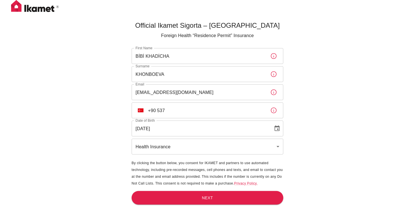
click at [305, 122] on div "Official Ikamet Sigorta – [DEMOGRAPHIC_DATA] Foreign Health “Residence Permit” …" at bounding box center [207, 114] width 415 height 229
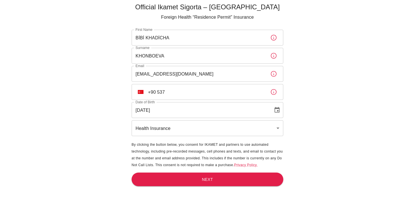
scroll to position [19, 0]
click at [182, 90] on input "+90 537" at bounding box center [207, 92] width 118 height 16
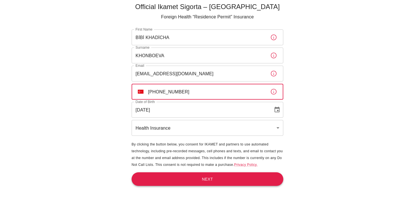
type input "[PHONE_NUMBER]"
click at [221, 183] on button "Next" at bounding box center [208, 179] width 152 height 14
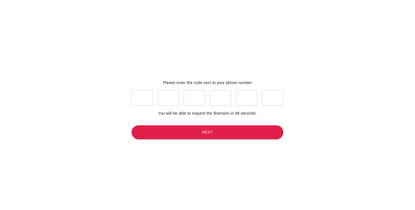
click at [151, 98] on input "text" at bounding box center [143, 98] width 22 height 16
type input "0"
type input "1"
type input "0"
type input "9"
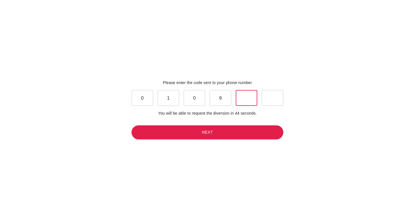
type input "4"
type input "1"
click at [214, 133] on button "Next" at bounding box center [208, 132] width 152 height 14
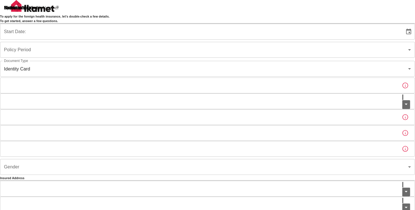
type input "b7343ef8-d55e-4554-96a8-76e30347e985"
type input "[DATE]"
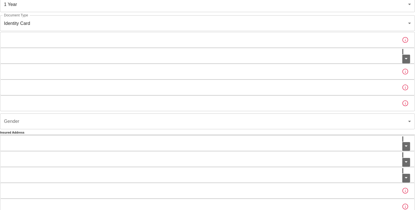
scroll to position [28, 0]
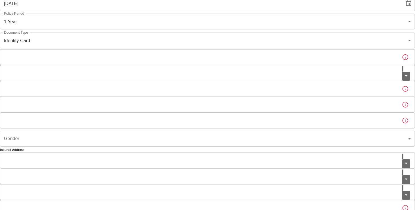
click at [402, 81] on div at bounding box center [406, 73] width 9 height 16
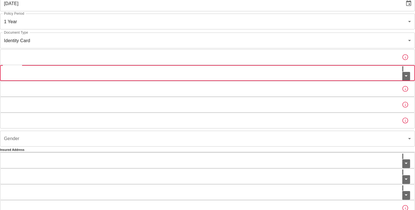
click at [403, 79] on icon "Open" at bounding box center [406, 75] width 7 height 7
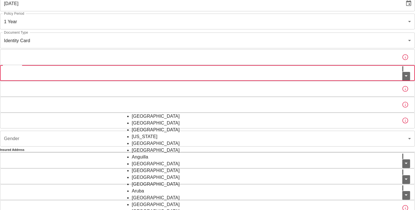
scroll to position [0, 0]
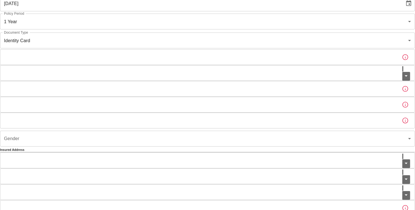
click at [309, 116] on div "To apply for the foreign health insurance, let’s double-check a few details. To…" at bounding box center [207, 148] width 415 height 352
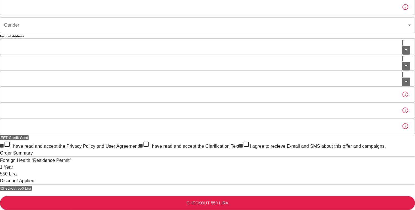
scroll to position [228, 0]
click at [29, 135] on button "Credit Card" at bounding box center [18, 137] width 20 height 5
click at [139, 144] on span "I have read and accept the Privacy Policy and User Agreement" at bounding box center [74, 146] width 129 height 5
click at [4, 144] on input "I have read and accept the Privacy Policy and User Agreement" at bounding box center [2, 146] width 4 height 4
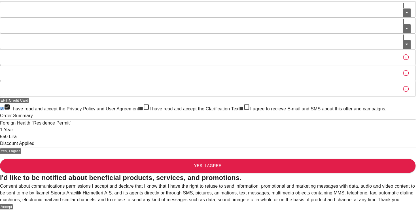
click at [143, 183] on div "Consent about communications permissions I accept and declare that I know that …" at bounding box center [207, 193] width 415 height 20
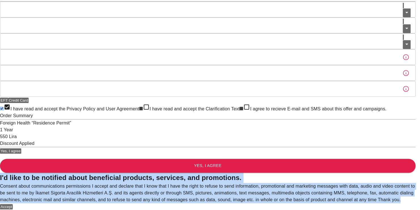
drag, startPoint x: 132, startPoint y: 55, endPoint x: 248, endPoint y: 146, distance: 147.3
click at [248, 173] on div "I'd like to be notified about beneficial products, services, and promotions. Co…" at bounding box center [207, 191] width 415 height 37
drag, startPoint x: 248, startPoint y: 146, endPoint x: 336, endPoint y: 134, distance: 89.2
click at [336, 173] on div "I'd like to be notified about beneficial products, services, and promotions. Co…" at bounding box center [207, 191] width 415 height 37
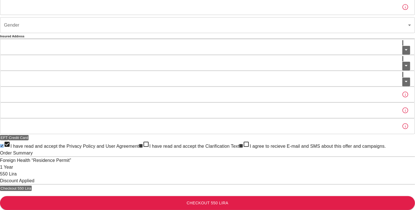
click at [139, 144] on span "I have read and accept the Privacy Policy and User Agreement" at bounding box center [74, 146] width 129 height 5
click at [4, 144] on input "I have read and accept the Privacy Policy and User Agreement" at bounding box center [2, 146] width 4 height 4
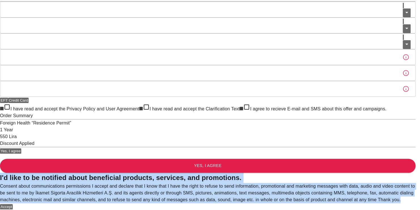
drag, startPoint x: 172, startPoint y: 96, endPoint x: 232, endPoint y: 140, distance: 74.0
click at [232, 173] on div "I'd like to be notified about beneficial products, services, and promotions. Co…" at bounding box center [207, 191] width 415 height 37
drag, startPoint x: 232, startPoint y: 140, endPoint x: 340, endPoint y: 132, distance: 108.4
click at [340, 173] on div "I'd like to be notified about beneficial products, services, and promotions. Co…" at bounding box center [207, 191] width 415 height 37
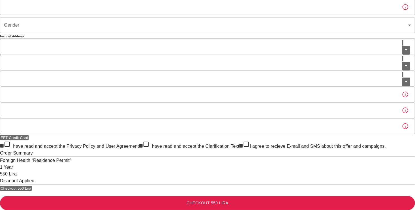
click at [139, 144] on span "I have read and accept the Privacy Policy and User Agreement" at bounding box center [74, 146] width 129 height 5
click at [4, 144] on input "I have read and accept the Privacy Policy and User Agreement" at bounding box center [2, 146] width 4 height 4
checkbox input "true"
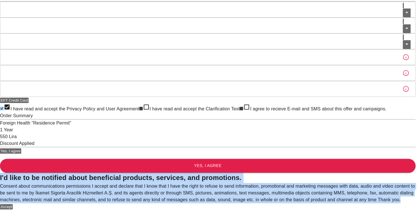
drag, startPoint x: 110, startPoint y: 40, endPoint x: 283, endPoint y: 153, distance: 205.7
click at [281, 173] on div "I'd like to be notified about beneficial products, services, and promotions. Co…" at bounding box center [207, 191] width 415 height 37
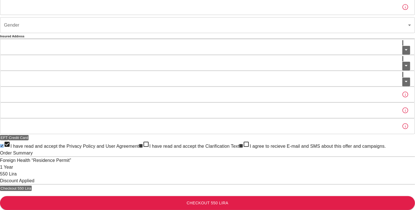
click at [169, 145] on span "I have read and accept the Clarification Text" at bounding box center [194, 146] width 90 height 5
click at [143, 145] on input "I have read and accept the Clarification Text" at bounding box center [141, 146] width 4 height 4
checkbox input "true"
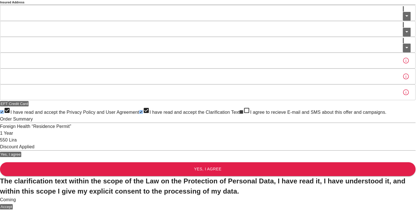
click at [13, 204] on button "Accept" at bounding box center [6, 206] width 13 height 5
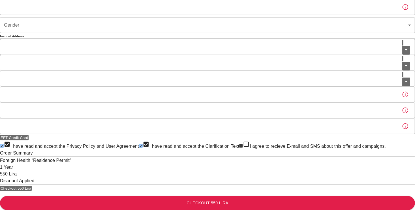
click at [239, 148] on input "I agree to recieve E-mail and SMS about this offer and campaigns." at bounding box center [241, 146] width 4 height 4
checkbox input "true"
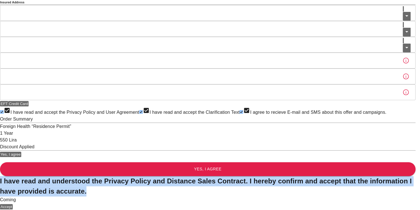
drag, startPoint x: 212, startPoint y: 98, endPoint x: 254, endPoint y: 103, distance: 42.5
click at [254, 176] on h2 "I have read and understood the Privacy Policy and Distance Sales Contract. I he…" at bounding box center [207, 186] width 415 height 20
copy h2 "I have read and understood the Privacy Policy and Distance Sales Contract. I he…"
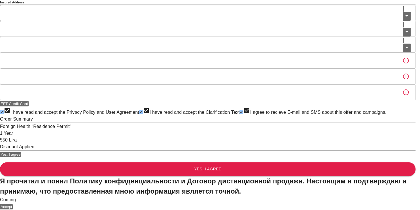
click at [13, 204] on button "Accept" at bounding box center [6, 206] width 13 height 5
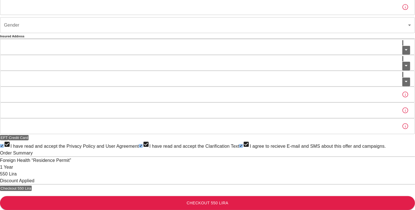
click at [4, 144] on input "I have read and accept the Privacy Policy and User Agreement" at bounding box center [2, 146] width 4 height 4
checkbox input "false"
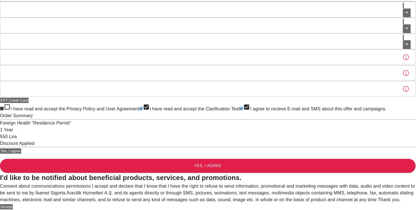
click at [322, 173] on div "I'd like to be notified about beneficial products, services, and promotions. Co…" at bounding box center [207, 191] width 415 height 37
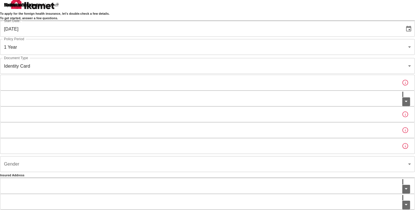
scroll to position [0, 0]
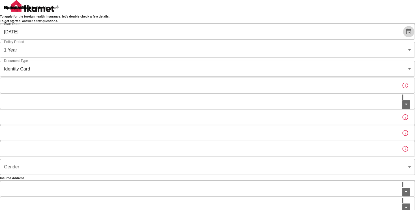
click at [405, 35] on icon "Choose date, selected date is Aug 11, 2025" at bounding box center [408, 31] width 7 height 7
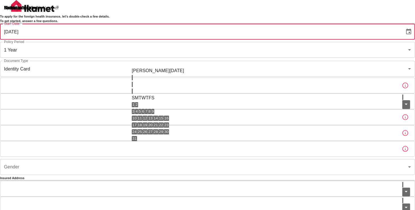
click at [306, 103] on div "To apply for the foreign health insurance, let’s double-check a few details. To…" at bounding box center [207, 176] width 415 height 352
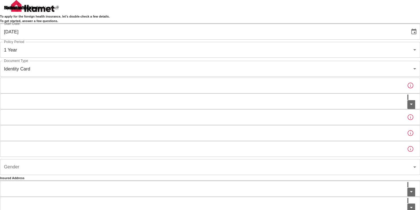
click at [279, 99] on body "To apply for the foreign health insurance, let’s double-check a few details. To…" at bounding box center [210, 176] width 420 height 352
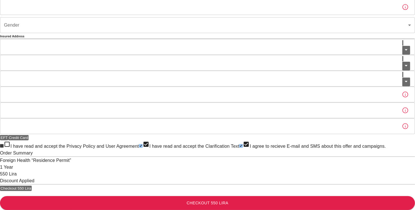
scroll to position [172, 0]
click at [147, 39] on h6 "Insured Address" at bounding box center [207, 36] width 415 height 5
drag, startPoint x: 147, startPoint y: 48, endPoint x: 102, endPoint y: 80, distance: 54.9
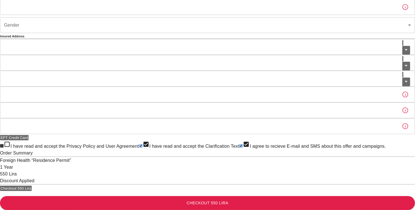
click at [102, 80] on div "To apply for the foreign health insurance, let’s double-check a few details. To…" at bounding box center [207, 34] width 415 height 352
click at [165, 87] on input "Street" at bounding box center [198, 95] width 397 height 16
click at [110, 86] on div "To apply for the foreign health insurance, let’s double-check a few details. To…" at bounding box center [207, 34] width 415 height 352
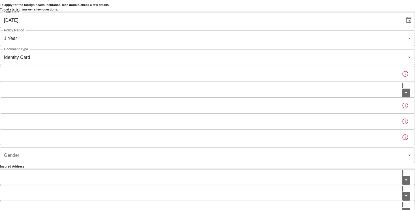
scroll to position [2, 0]
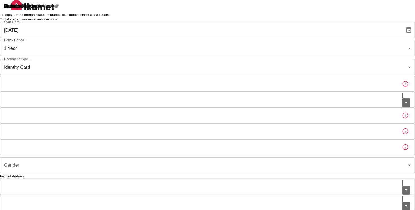
click at [255, 108] on input "Nationality" at bounding box center [201, 100] width 402 height 16
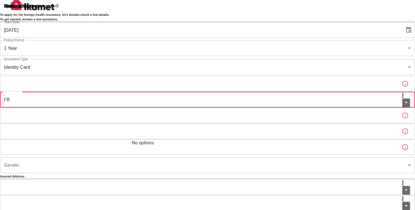
type input "Г"
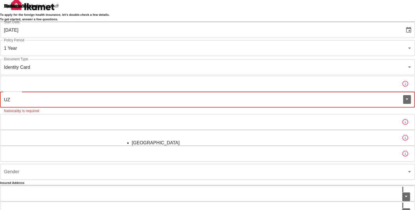
click at [251, 146] on li "[GEOGRAPHIC_DATA]" at bounding box center [208, 143] width 152 height 7
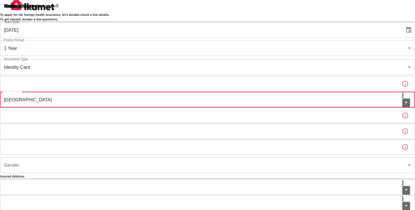
type input "[GEOGRAPHIC_DATA]"
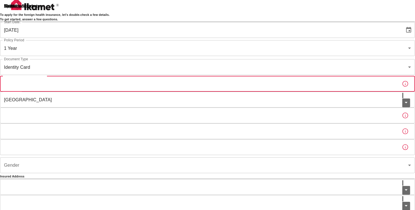
click at [240, 92] on input "Passport or Kimlik Number" at bounding box center [198, 84] width 397 height 16
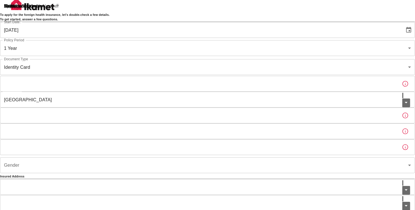
click at [317, 113] on div "To apply for the foreign health insurance, let’s double-check a few details. To…" at bounding box center [207, 174] width 415 height 352
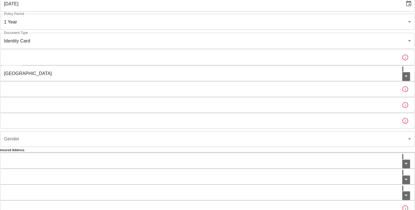
scroll to position [30, 0]
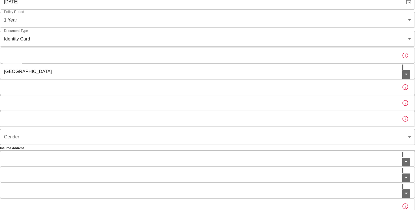
click at [240, 95] on input "Father's Name" at bounding box center [198, 87] width 397 height 16
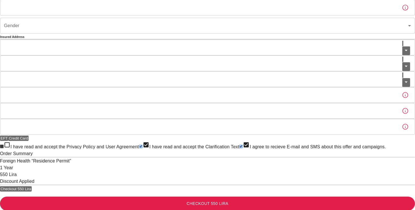
scroll to position [143, 0]
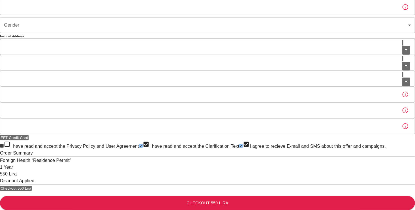
click at [403, 85] on icon "Open" at bounding box center [406, 81] width 7 height 7
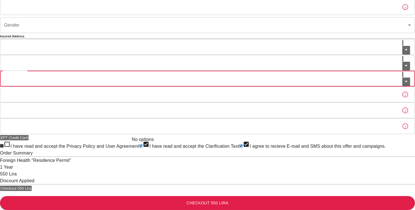
click at [306, 139] on div "To apply for the foreign health insurance, let’s double-check a few details. To…" at bounding box center [207, 34] width 415 height 352
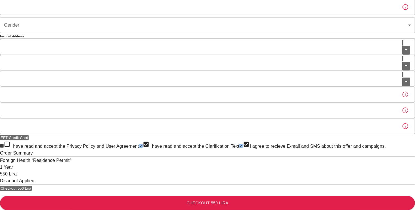
click at [403, 69] on icon "Open" at bounding box center [406, 65] width 7 height 7
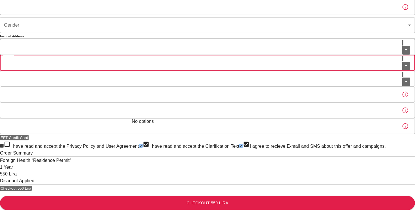
click at [403, 69] on icon "Close" at bounding box center [406, 65] width 7 height 7
click at [279, 55] on div "City" at bounding box center [207, 47] width 415 height 16
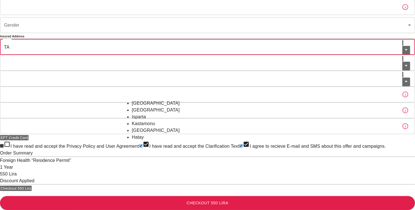
type input "T"
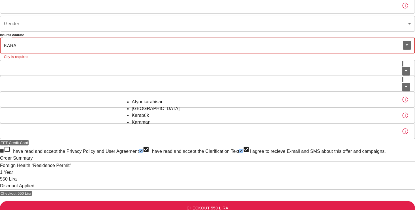
click at [184, 119] on li "Karabük" at bounding box center [208, 115] width 152 height 7
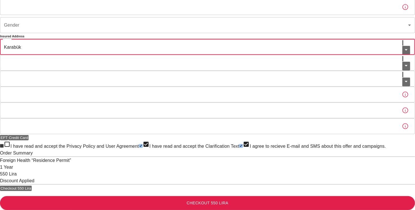
click at [405, 67] on icon "Open" at bounding box center [406, 65] width 3 height 1
type input "Karabük"
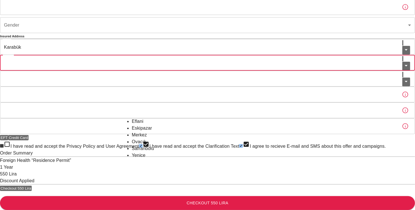
scroll to position [200, 0]
click at [224, 132] on li "Merkez" at bounding box center [208, 135] width 152 height 7
type input "Merkez"
click at [258, 93] on input "Street" at bounding box center [198, 95] width 397 height 16
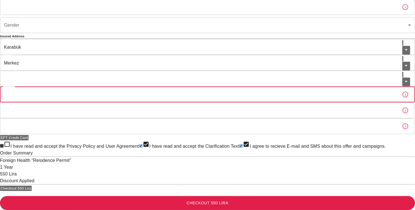
click at [324, 112] on div "To apply for the foreign health insurance, let’s double-check a few details. To…" at bounding box center [207, 34] width 415 height 352
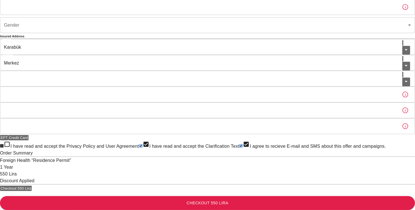
click at [279, 74] on div "Neighborhood" at bounding box center [207, 79] width 415 height 16
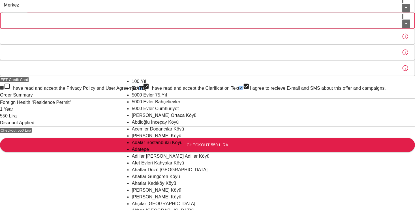
click at [405, 24] on icon "Close" at bounding box center [406, 23] width 3 height 1
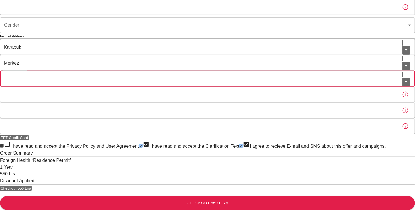
click at [403, 78] on icon "Open" at bounding box center [406, 81] width 7 height 7
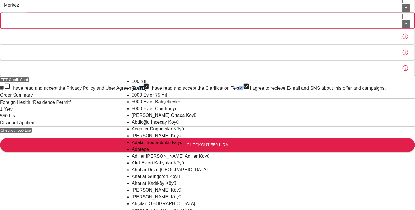
click at [236, 85] on li "100.Yıl" at bounding box center [208, 81] width 152 height 7
type input "100.Yıl"
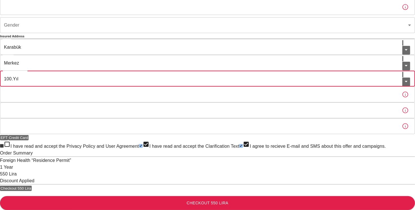
scroll to position [172, 0]
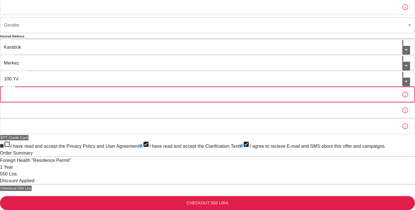
click at [224, 102] on input "Street" at bounding box center [198, 95] width 397 height 16
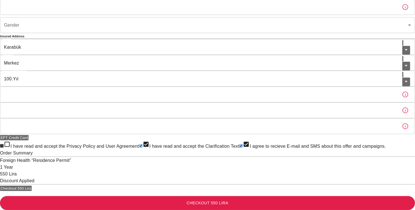
click at [332, 138] on div "To apply for the foreign health insurance, let’s double-check a few details. To…" at bounding box center [207, 34] width 415 height 352
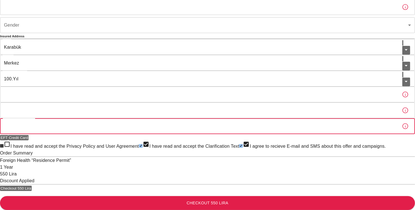
click at [241, 132] on input "Apartment Number" at bounding box center [198, 126] width 397 height 16
type input "101"
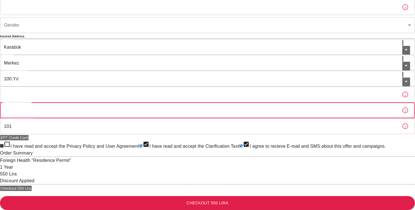
click at [230, 110] on input "Building Number" at bounding box center [198, 110] width 397 height 16
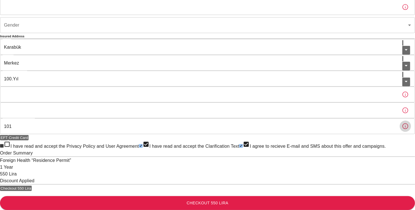
click at [403, 126] on icon "button" at bounding box center [406, 126] width 6 height 6
click at [402, 127] on icon "button" at bounding box center [405, 126] width 7 height 7
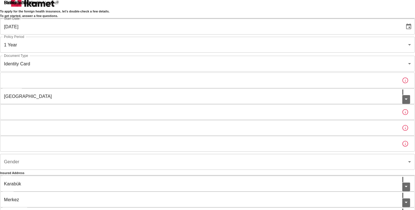
scroll to position [2, 0]
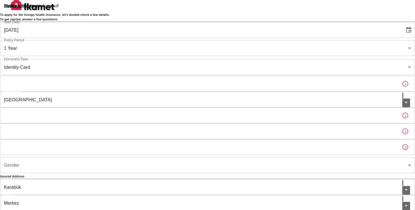
click at [204, 123] on input "Father's Name" at bounding box center [198, 116] width 397 height 16
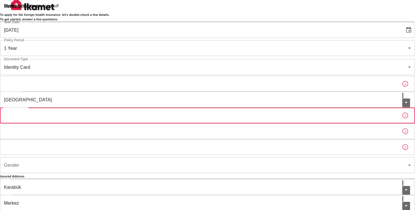
type input "b"
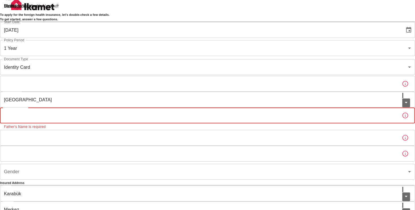
type input "b"
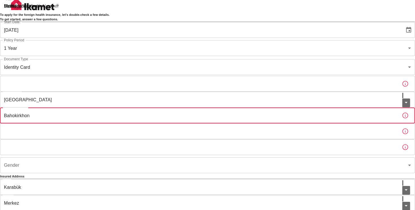
type input "Bahokirkhon"
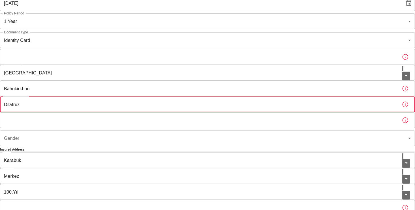
scroll to position [30, 0]
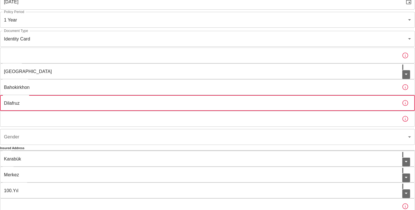
type input "Dilafruz"
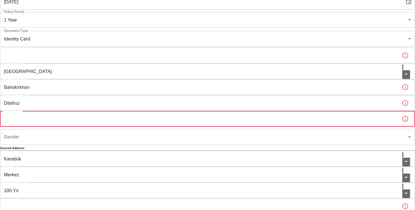
click at [181, 127] on input "Birth Place" at bounding box center [198, 119] width 397 height 16
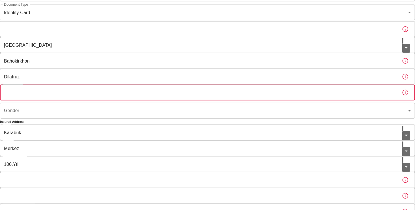
scroll to position [58, 0]
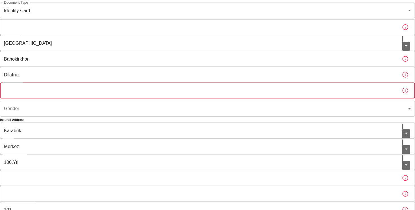
drag, startPoint x: 135, startPoint y: 122, endPoint x: 146, endPoint y: 121, distance: 10.5
click at [146, 99] on div "Birth Place Birth Place" at bounding box center [207, 91] width 415 height 16
type input "[GEOGRAPHIC_DATA], [GEOGRAPHIC_DATA]"
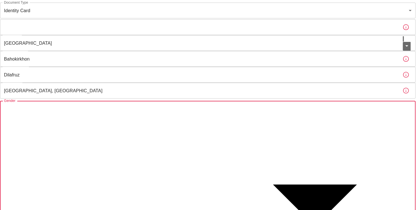
type input "[DEMOGRAPHIC_DATA]"
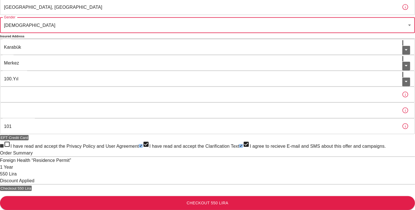
scroll to position [172, 0]
click at [183, 102] on input "Street" at bounding box center [198, 95] width 397 height 16
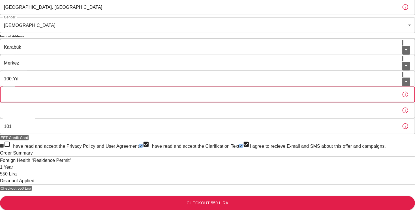
click at [298, 117] on div "To apply for the foreign health insurance, let’s double-check a few details. To…" at bounding box center [207, 34] width 415 height 352
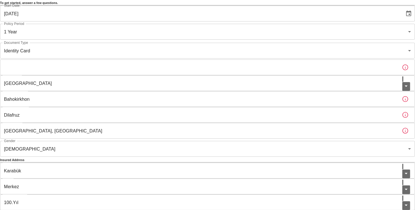
scroll to position [2, 0]
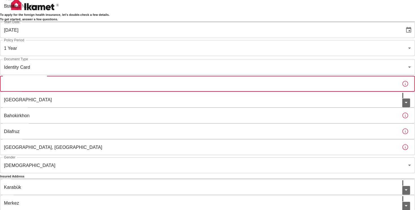
click at [246, 92] on input "Passport or Kimlik Number" at bounding box center [198, 84] width 397 height 16
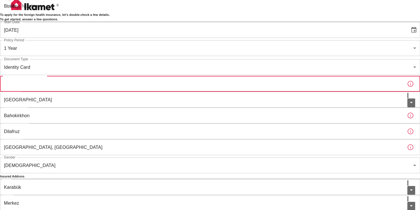
click at [281, 94] on body "To apply for the foreign health insurance, let’s double-check a few details. To…" at bounding box center [210, 174] width 420 height 352
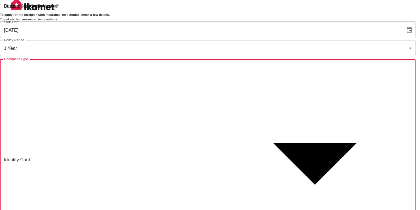
type input "passport"
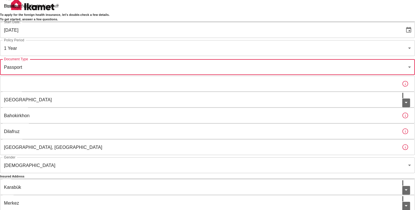
click at [279, 94] on body "To apply for the foreign health insurance, let’s double-check a few details. To…" at bounding box center [207, 174] width 415 height 352
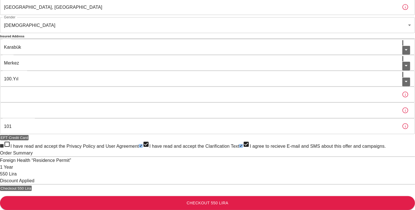
scroll to position [200, 0]
